Goal: Communication & Community: Answer question/provide support

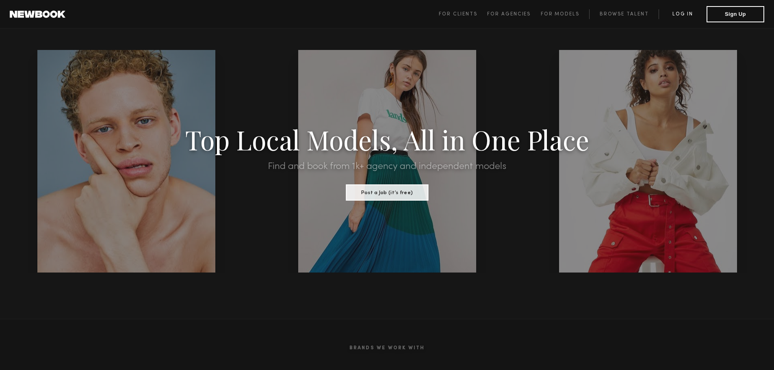
click at [684, 13] on link "Log in" at bounding box center [682, 14] width 48 height 10
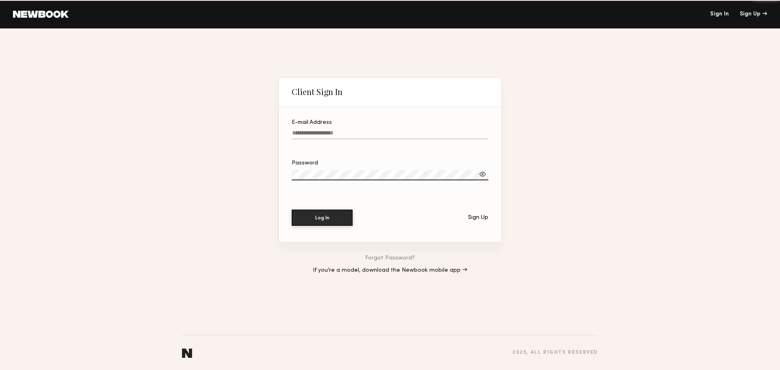
type input "**********"
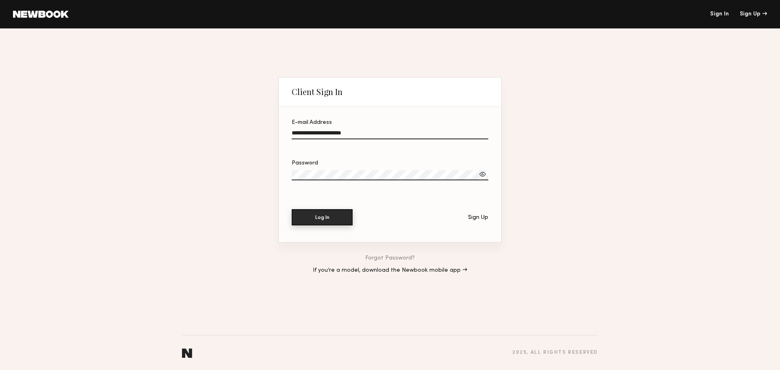
click at [317, 218] on button "Log In" at bounding box center [322, 217] width 61 height 16
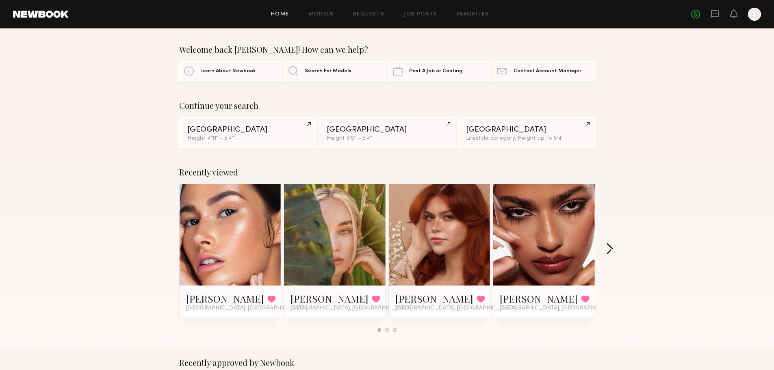
click at [610, 243] on button "button" at bounding box center [610, 249] width 8 height 13
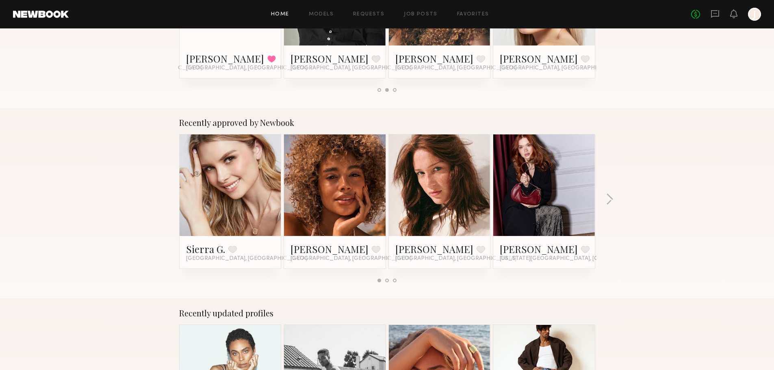
scroll to position [41, 0]
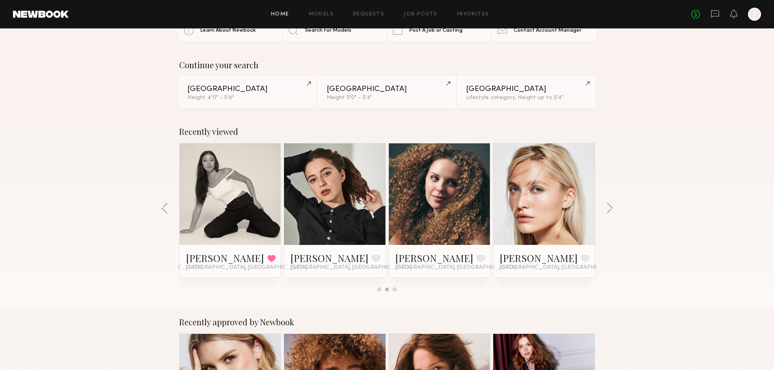
click at [719, 13] on div "No fees up to $5,000 J" at bounding box center [726, 14] width 70 height 13
click at [714, 14] on icon at bounding box center [714, 13] width 9 height 9
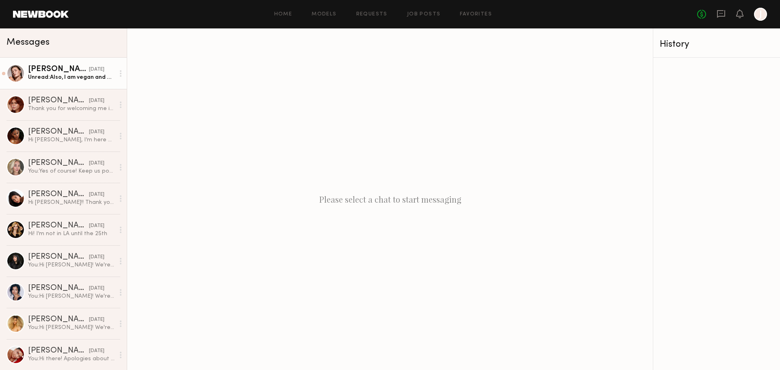
click at [66, 67] on div "[PERSON_NAME]" at bounding box center [58, 69] width 61 height 8
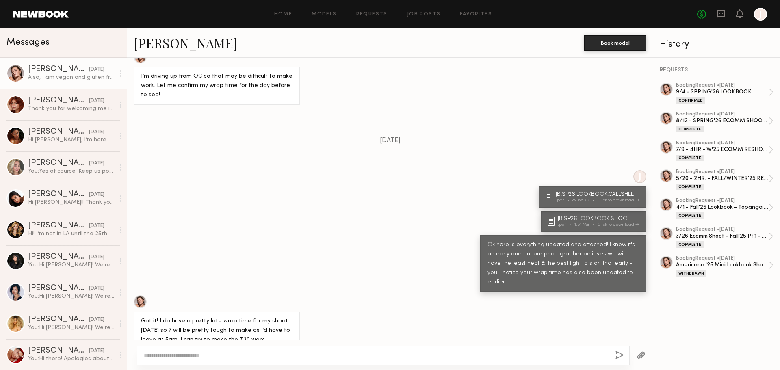
scroll to position [574, 0]
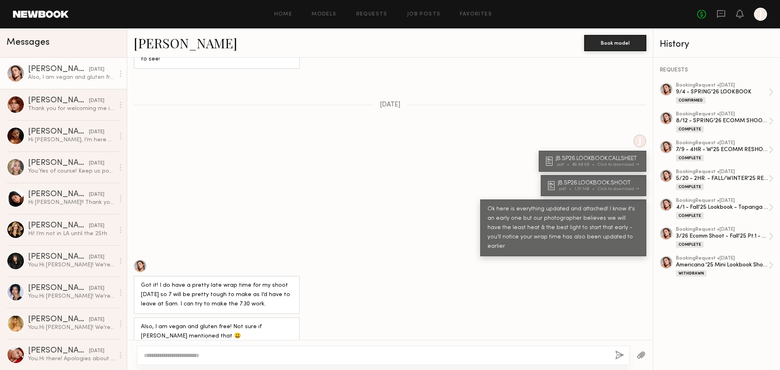
click at [115, 74] on div at bounding box center [121, 73] width 12 height 16
click at [108, 84] on div "Mark unread" at bounding box center [96, 89] width 59 height 18
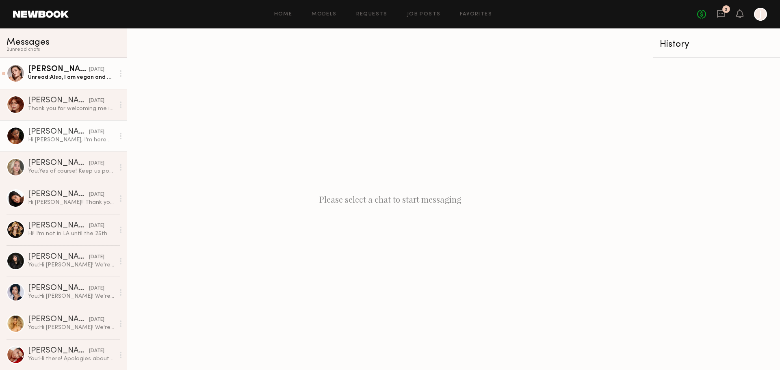
click at [67, 137] on div "Hi [PERSON_NAME], I’m here but no one is at the front desk :)" at bounding box center [71, 140] width 87 height 8
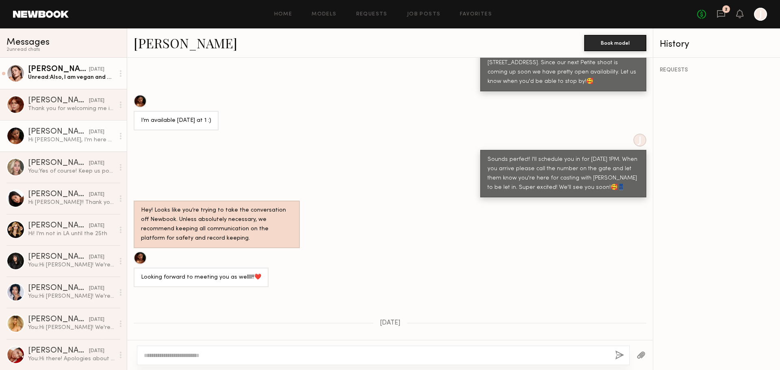
scroll to position [662, 0]
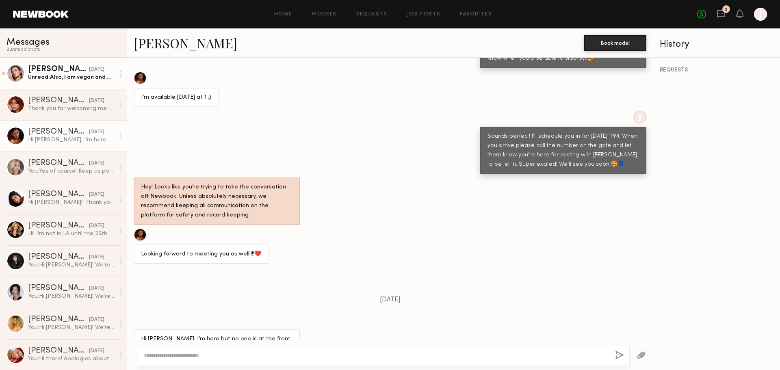
click at [154, 38] on link "[PERSON_NAME]" at bounding box center [186, 42] width 104 height 17
click at [44, 199] on div "[PERSON_NAME]" at bounding box center [58, 194] width 61 height 8
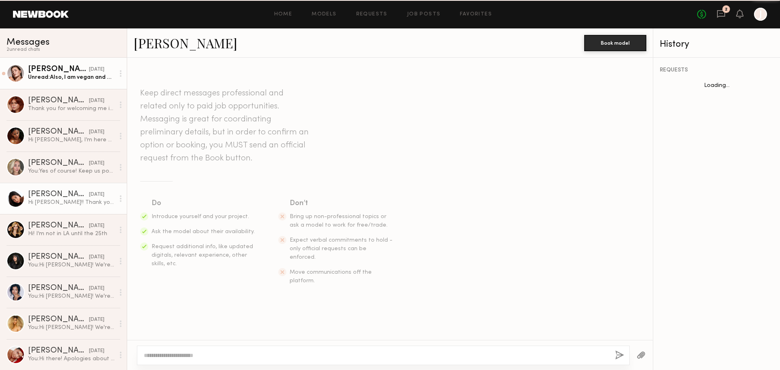
scroll to position [870, 0]
